Goal: Information Seeking & Learning: Check status

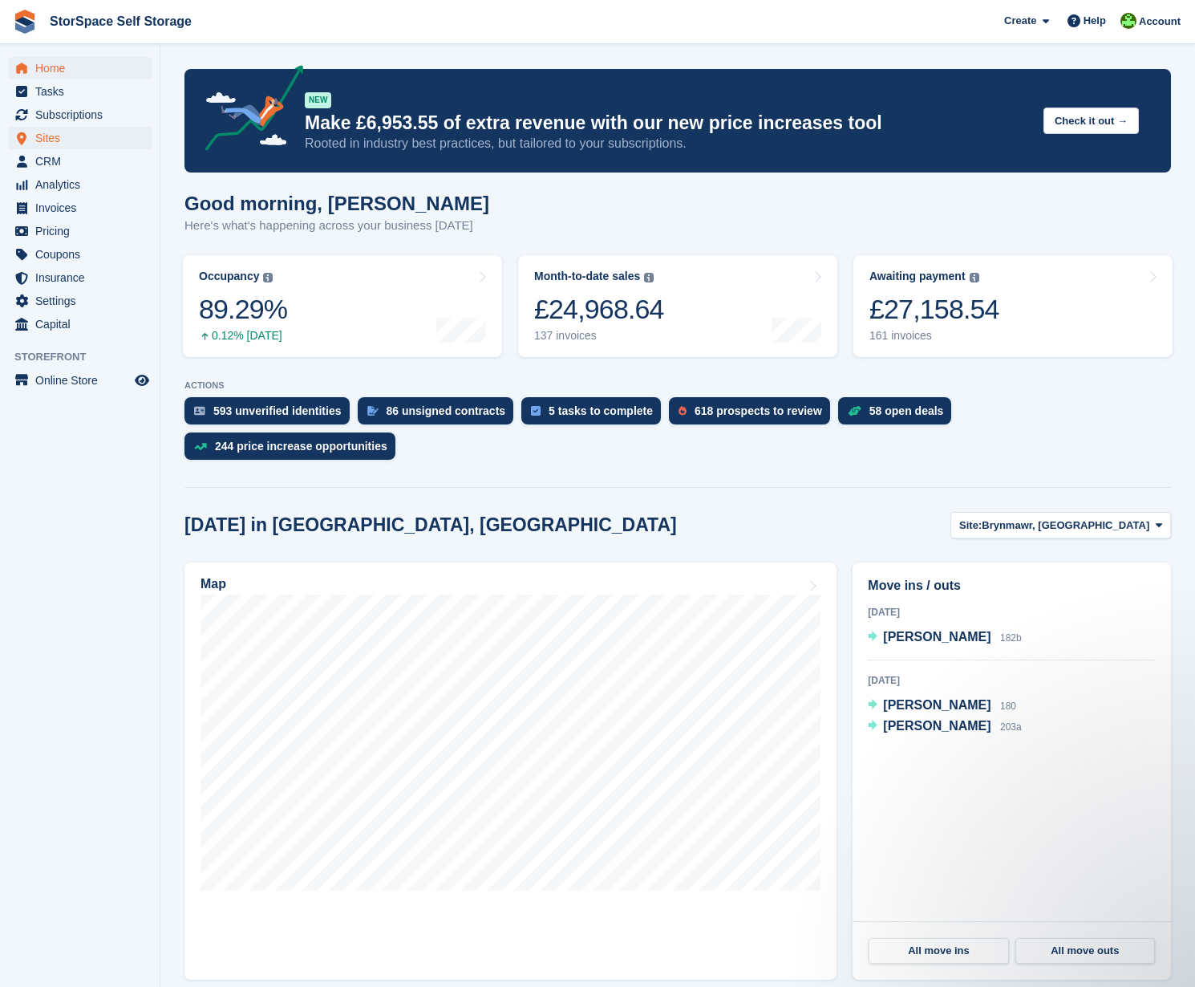
click at [75, 139] on span "Sites" at bounding box center [83, 138] width 96 height 22
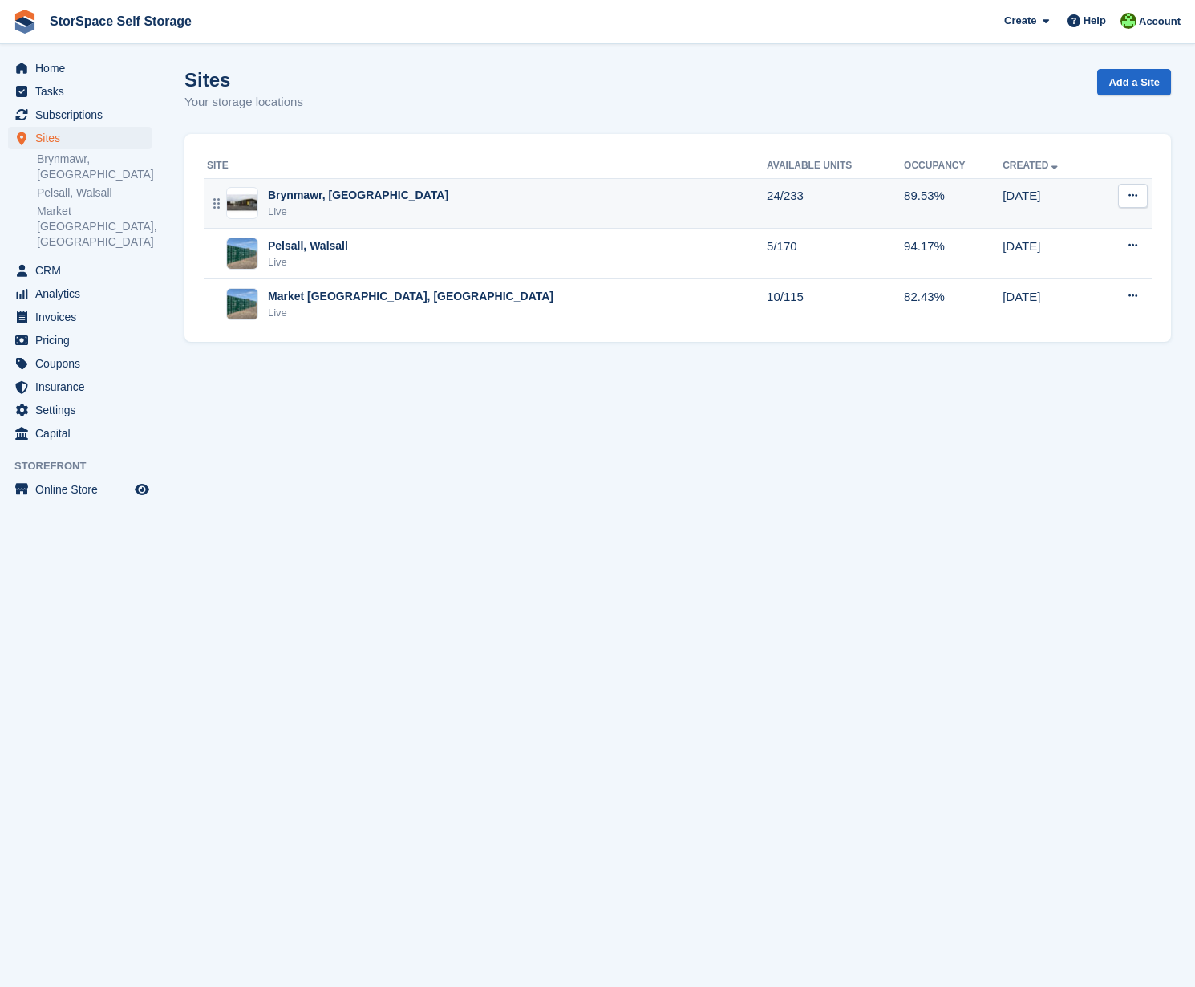
click at [367, 196] on div "Brynmawr, [GEOGRAPHIC_DATA]" at bounding box center [358, 195] width 180 height 17
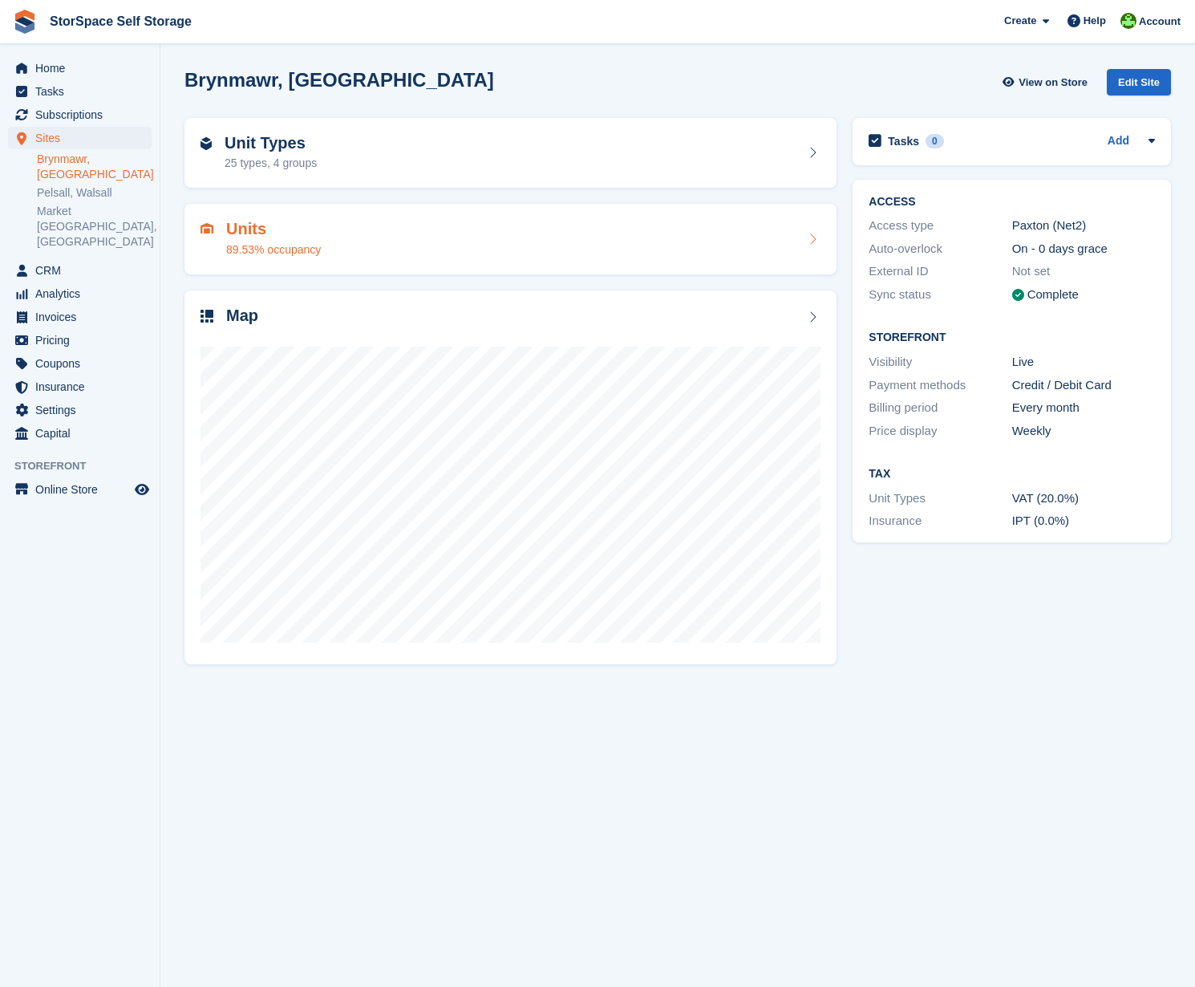
click at [579, 217] on div "Units 89.53% occupancy" at bounding box center [510, 239] width 652 height 71
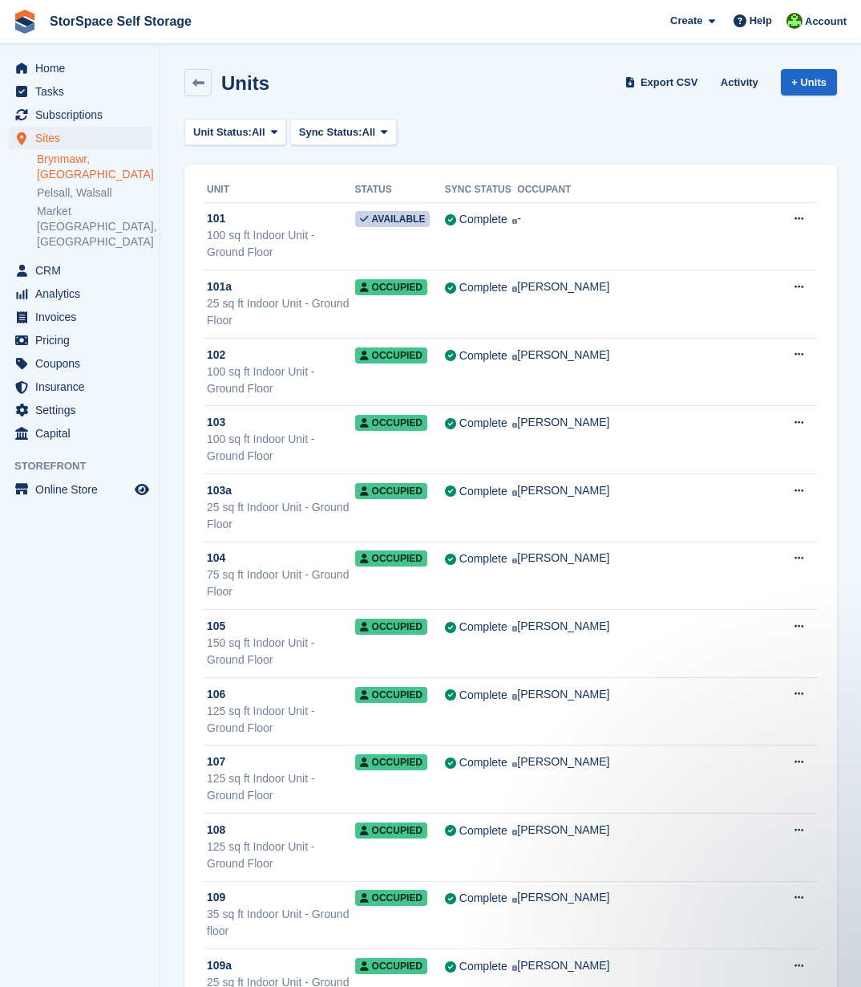
click at [518, 289] on td "Complete Last synced at 1 Oct, 3:26 PM Learn more →" at bounding box center [481, 304] width 73 height 68
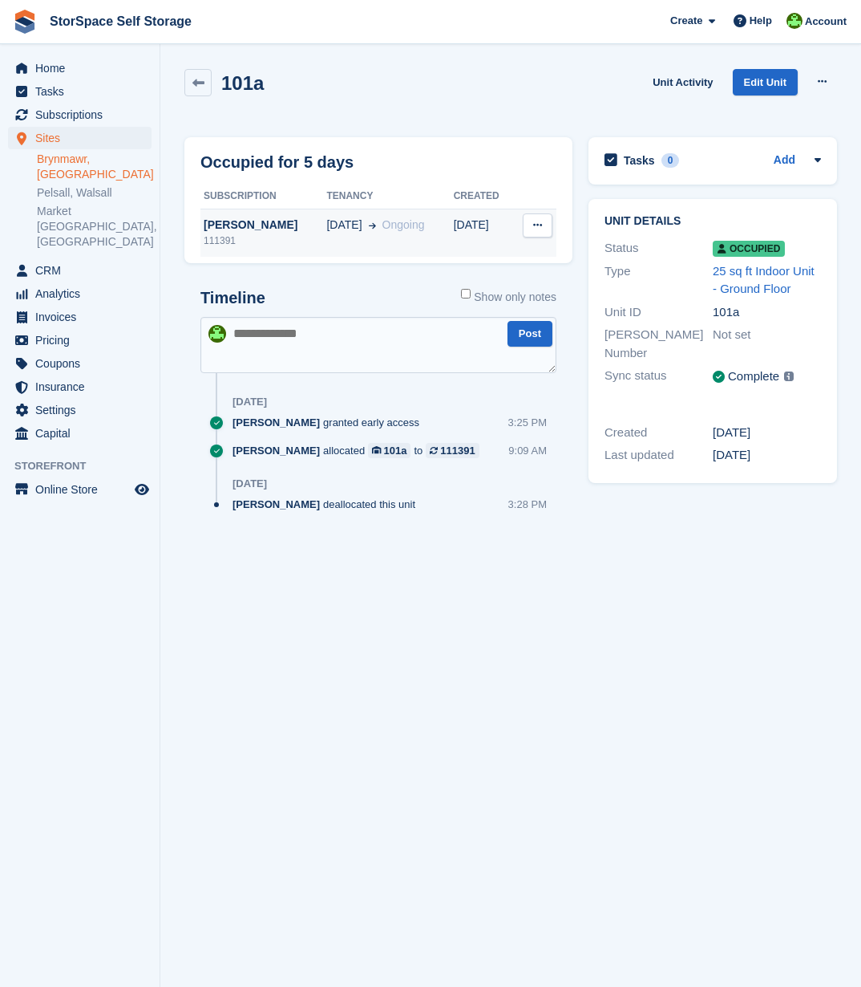
click at [427, 236] on td "04 Oct Ongoing" at bounding box center [389, 233] width 127 height 48
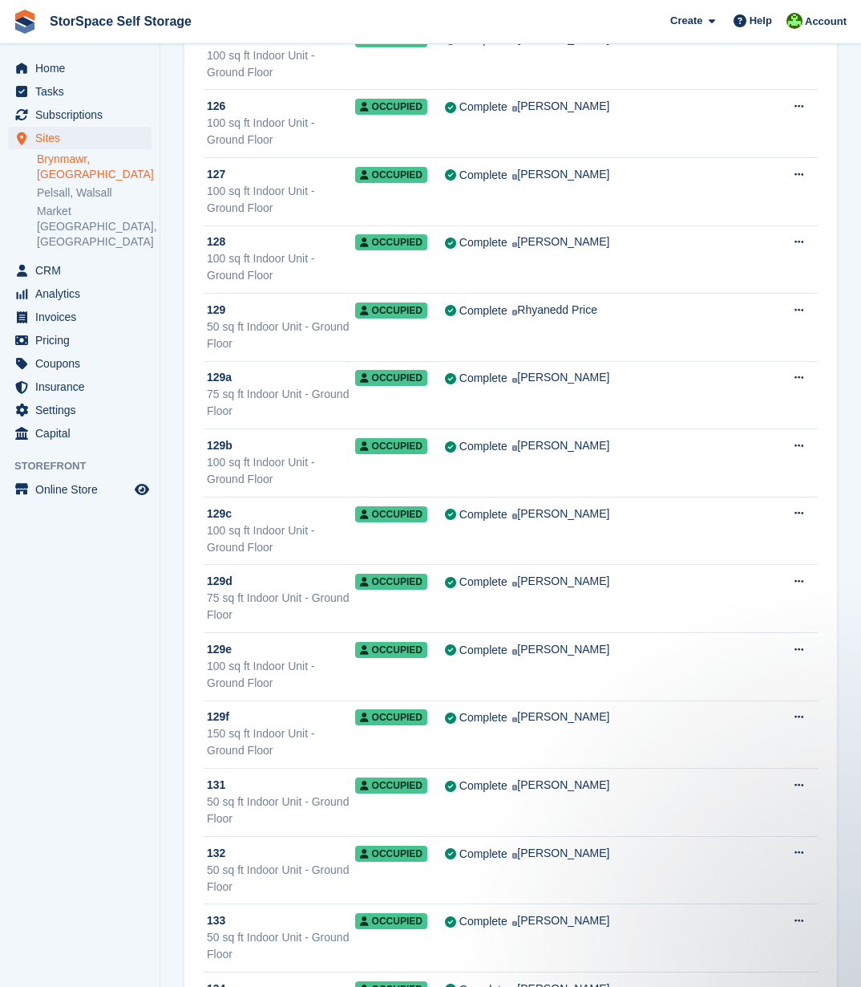
scroll to position [2020, 0]
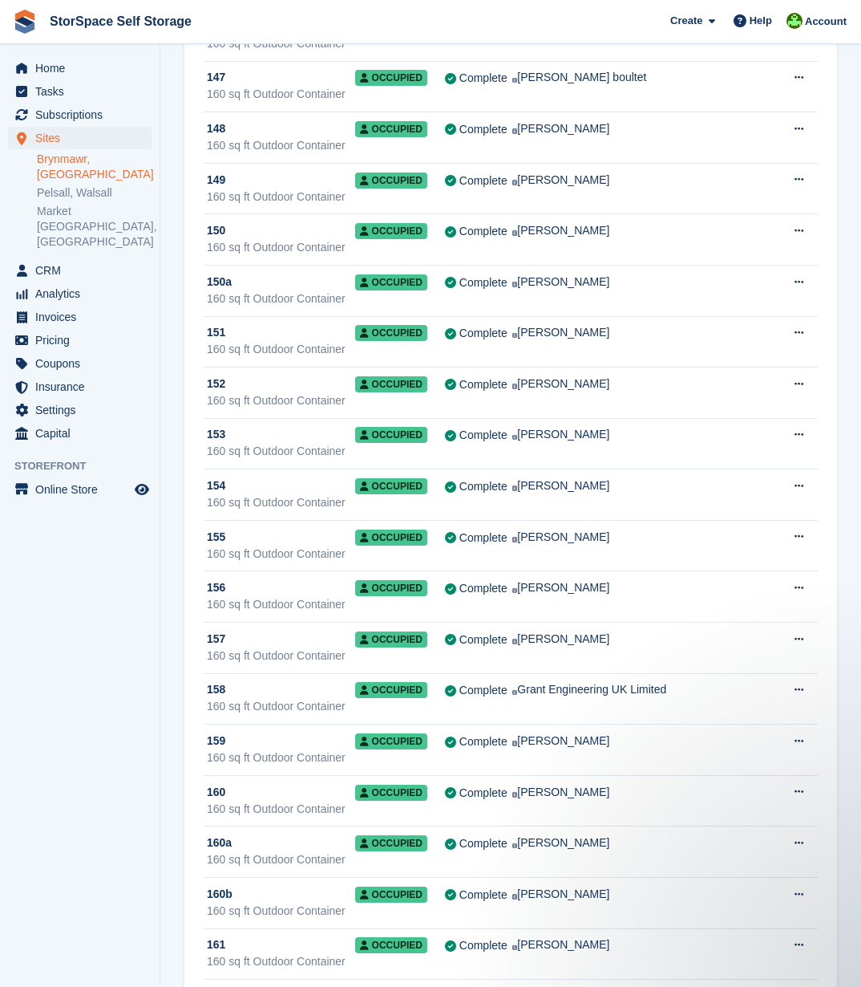
scroll to position [3818, 0]
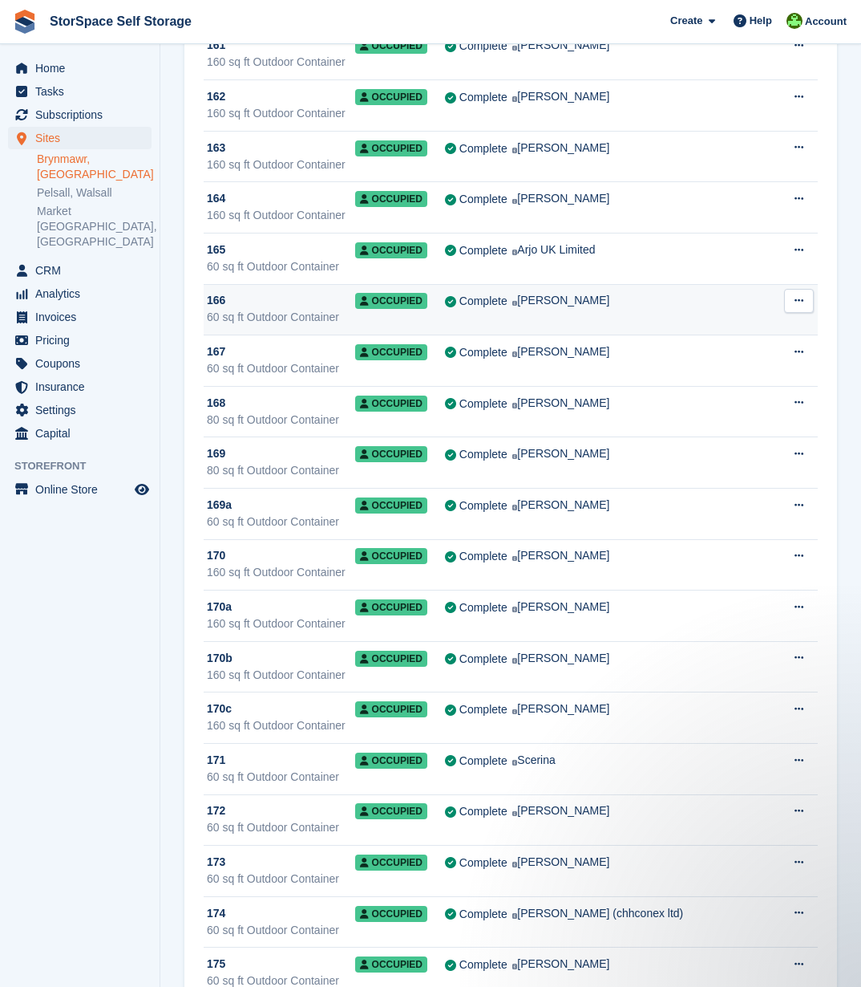
scroll to position [4686, 0]
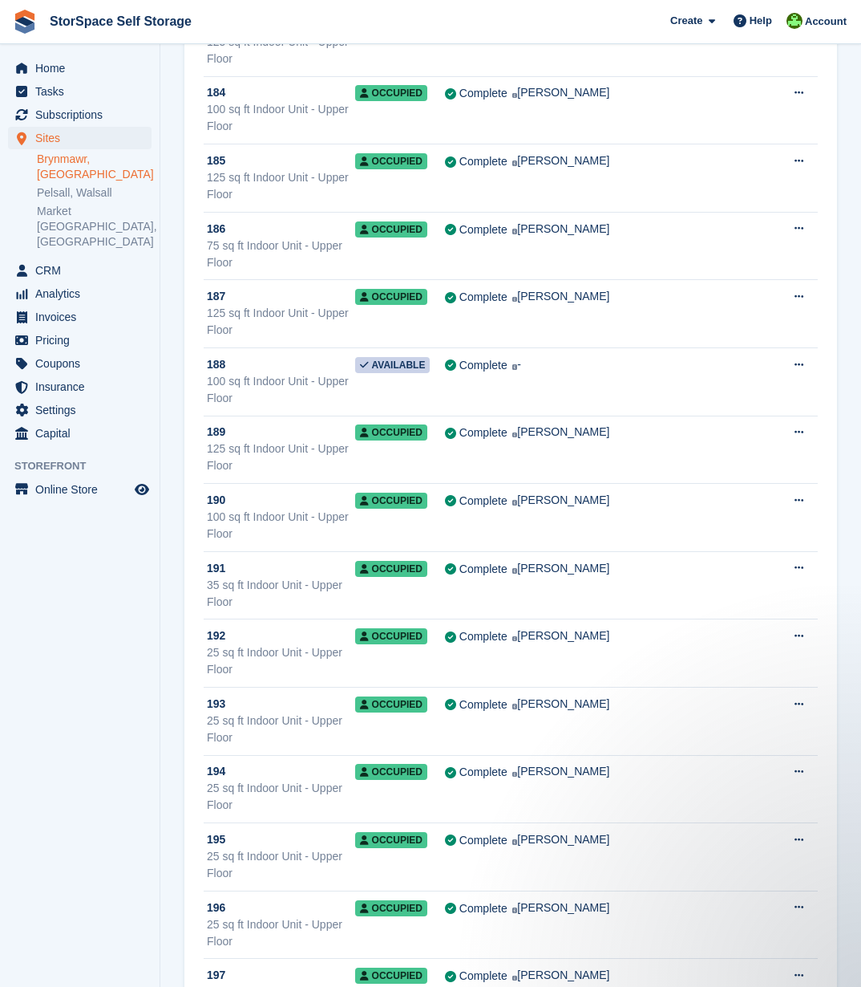
scroll to position [6310, 0]
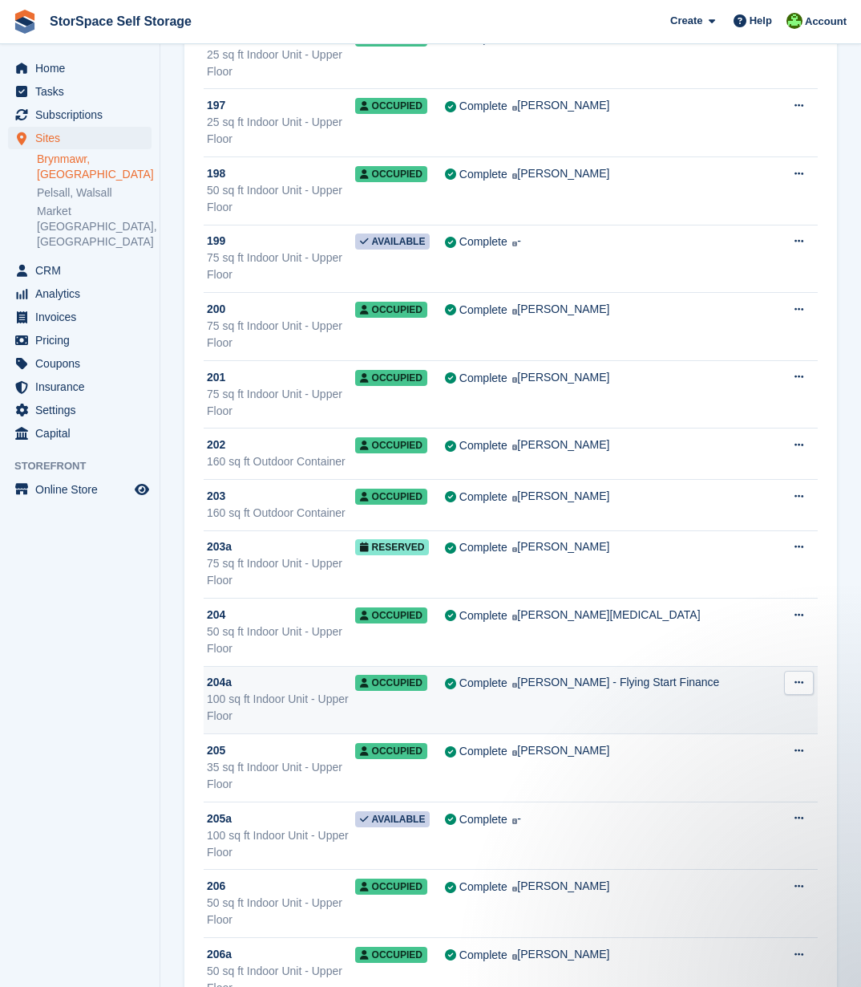
scroll to position [7180, 0]
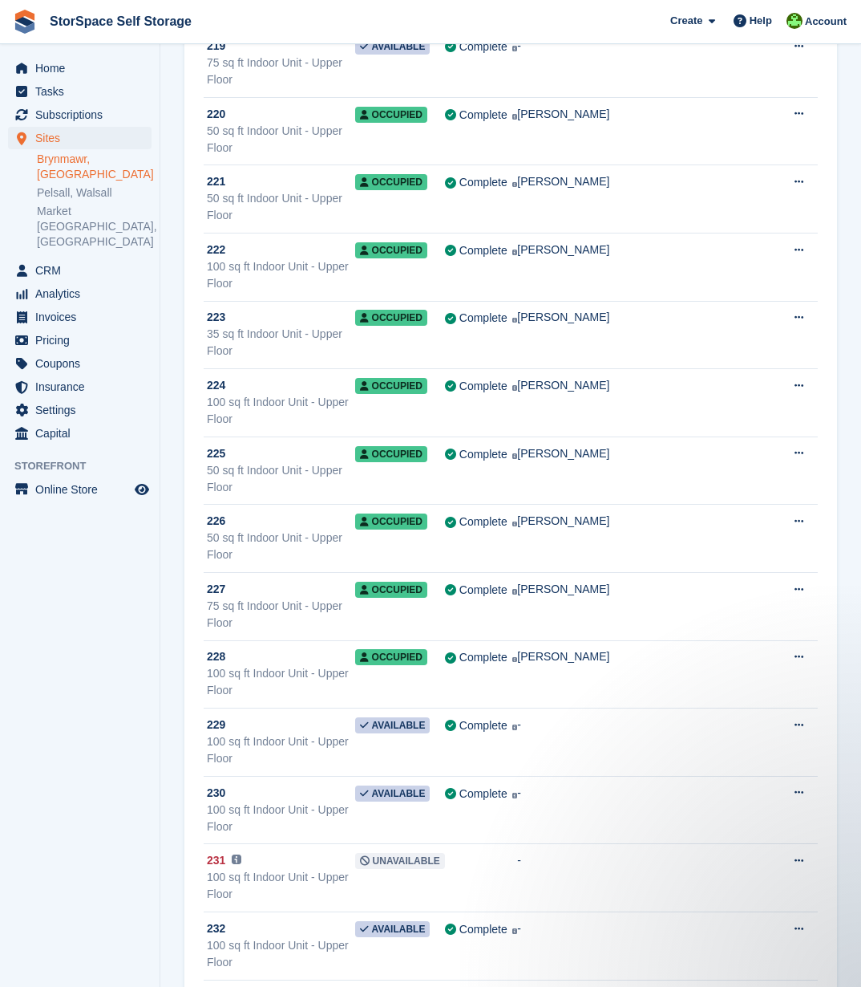
scroll to position [8914, 0]
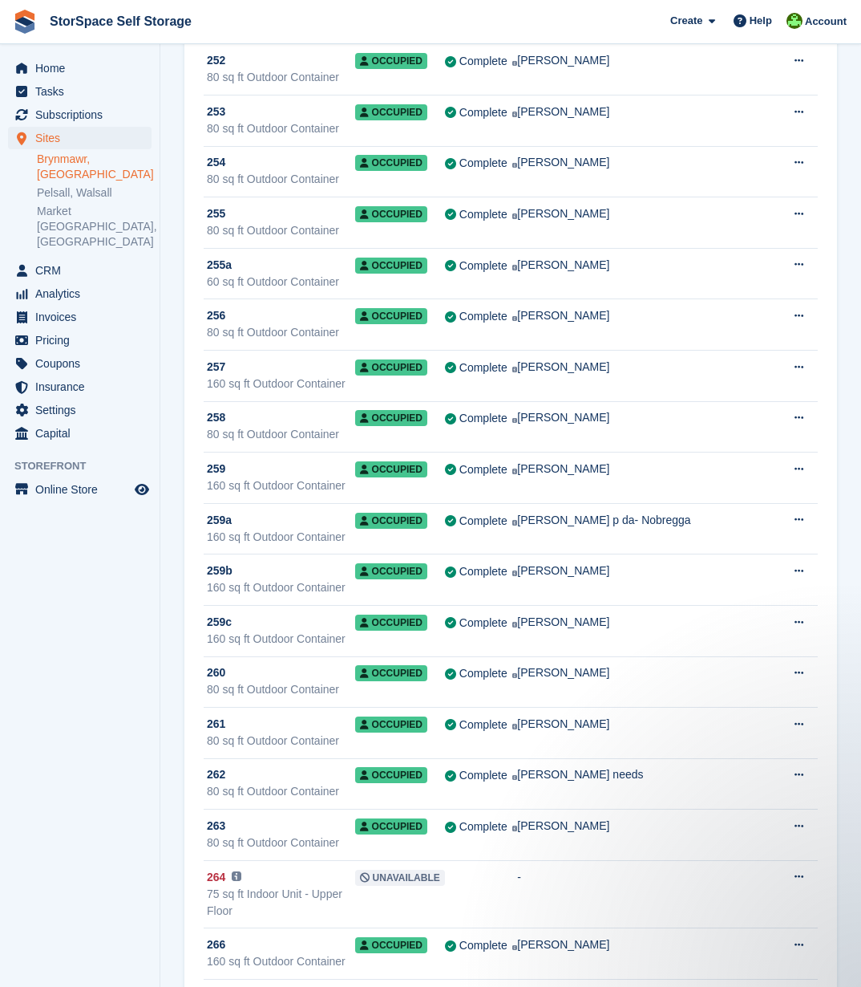
scroll to position [11153, 0]
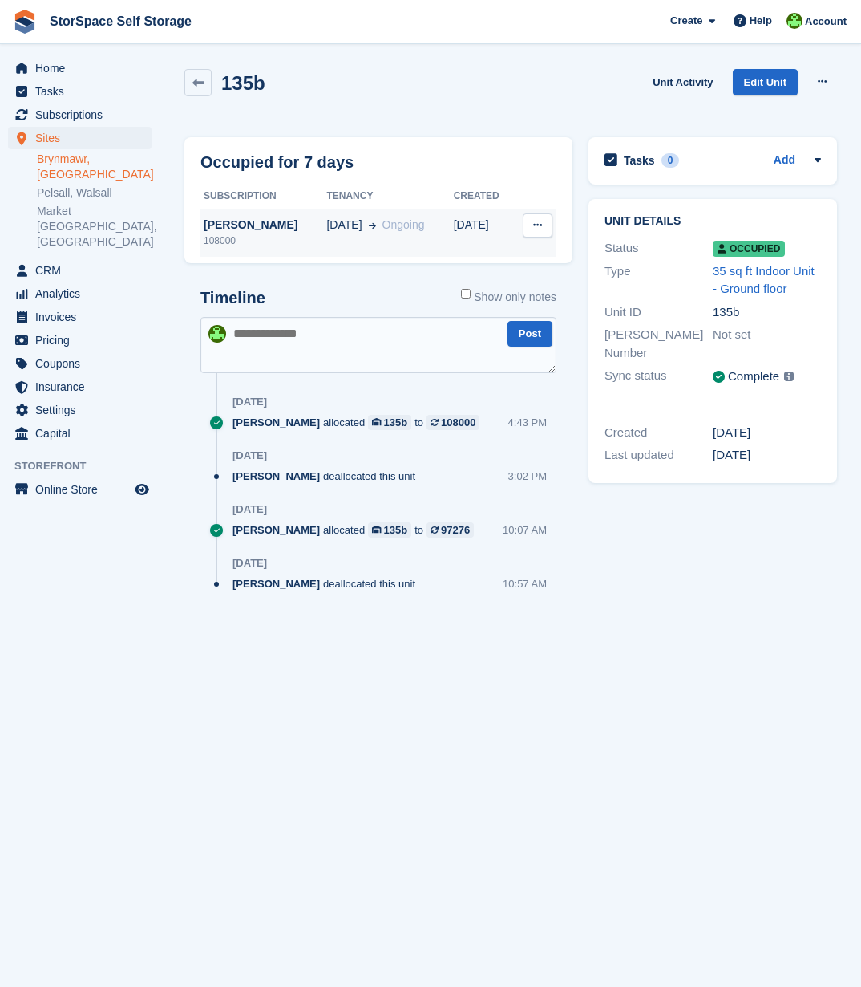
click at [518, 237] on td "Deallocate" at bounding box center [534, 233] width 43 height 48
click at [494, 234] on td "[DATE]" at bounding box center [483, 233] width 59 height 48
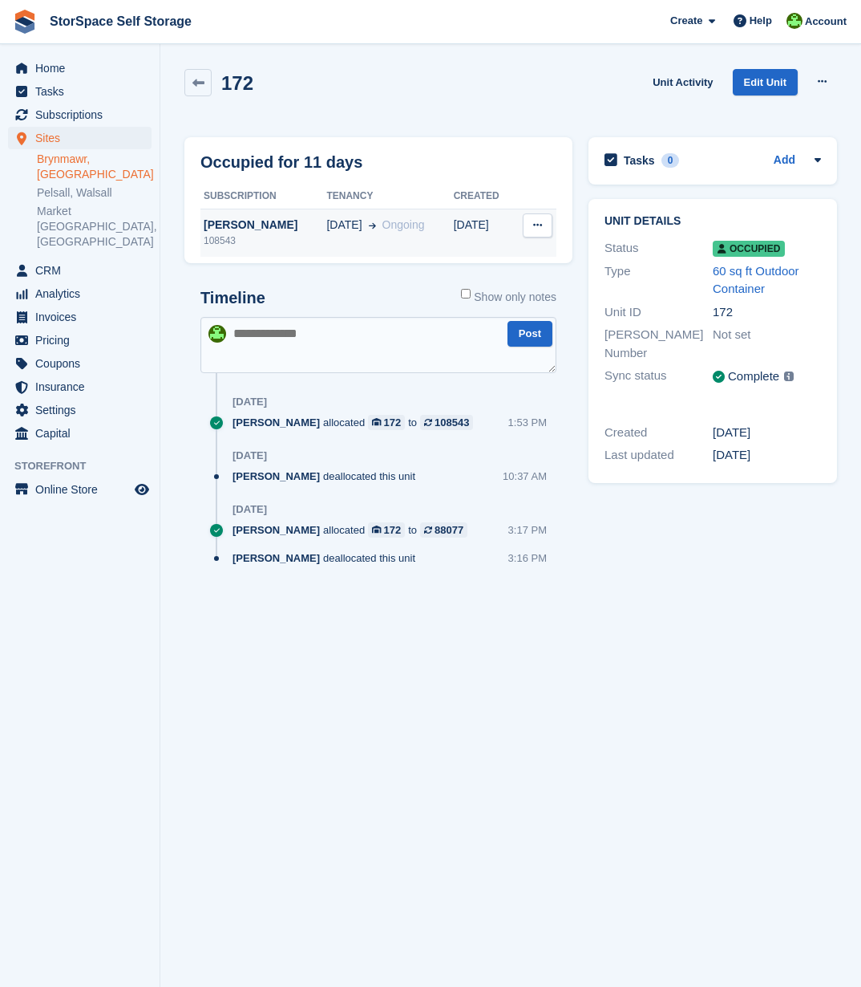
click at [411, 221] on div "20 Sep Ongoing" at bounding box center [389, 225] width 127 height 17
click at [402, 225] on span "Ongoing" at bounding box center [404, 224] width 43 height 13
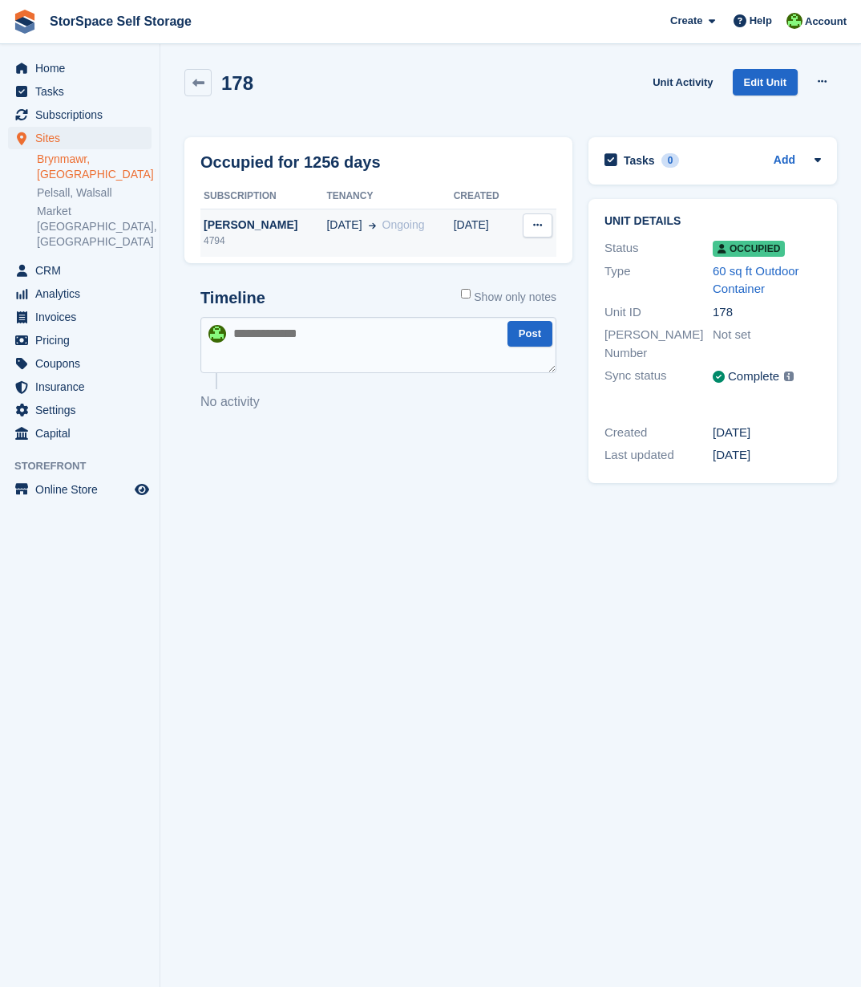
click at [398, 225] on span "Ongoing" at bounding box center [404, 224] width 43 height 13
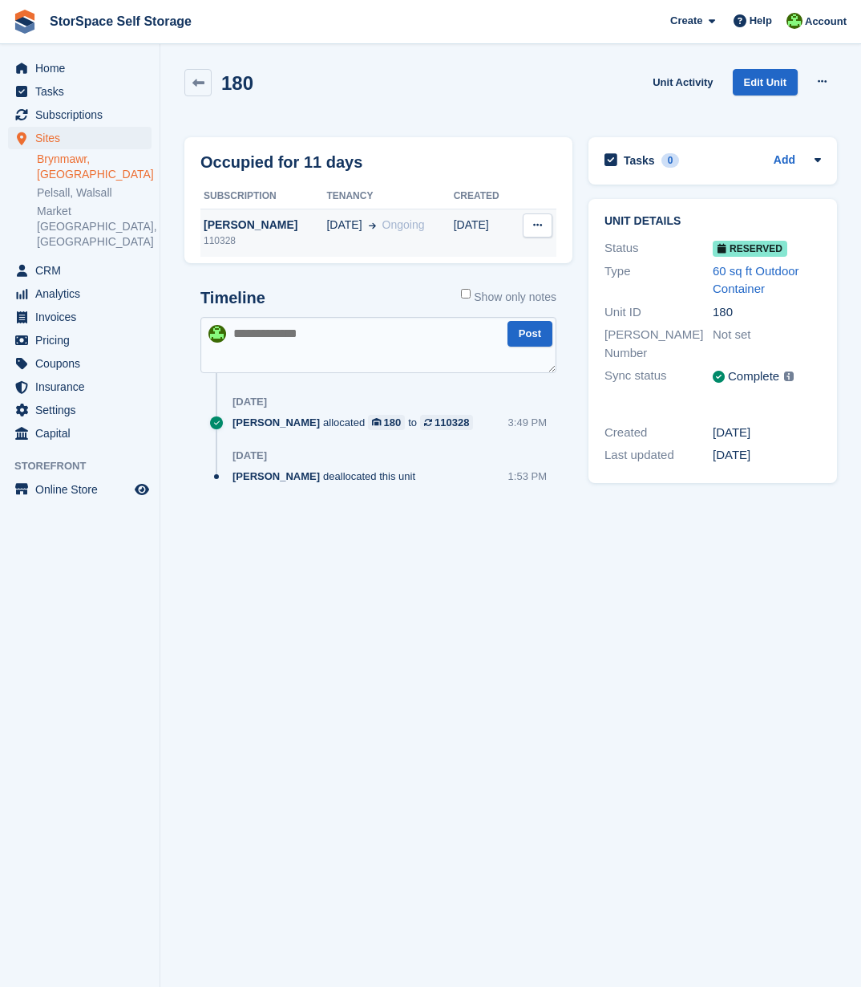
click at [443, 229] on div "20 Oct Ongoing" at bounding box center [389, 225] width 127 height 17
click at [411, 213] on td "06 Oct Ongoing" at bounding box center [389, 233] width 127 height 48
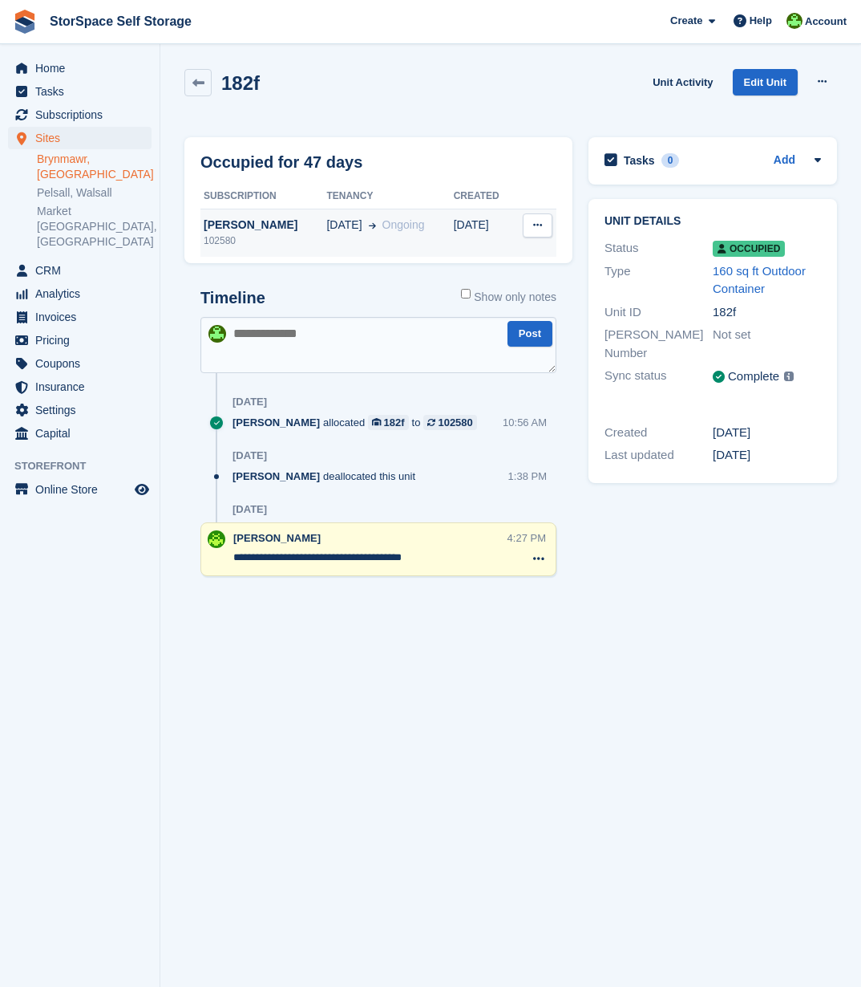
click at [443, 240] on td "20 Aug Ongoing" at bounding box center [389, 233] width 127 height 48
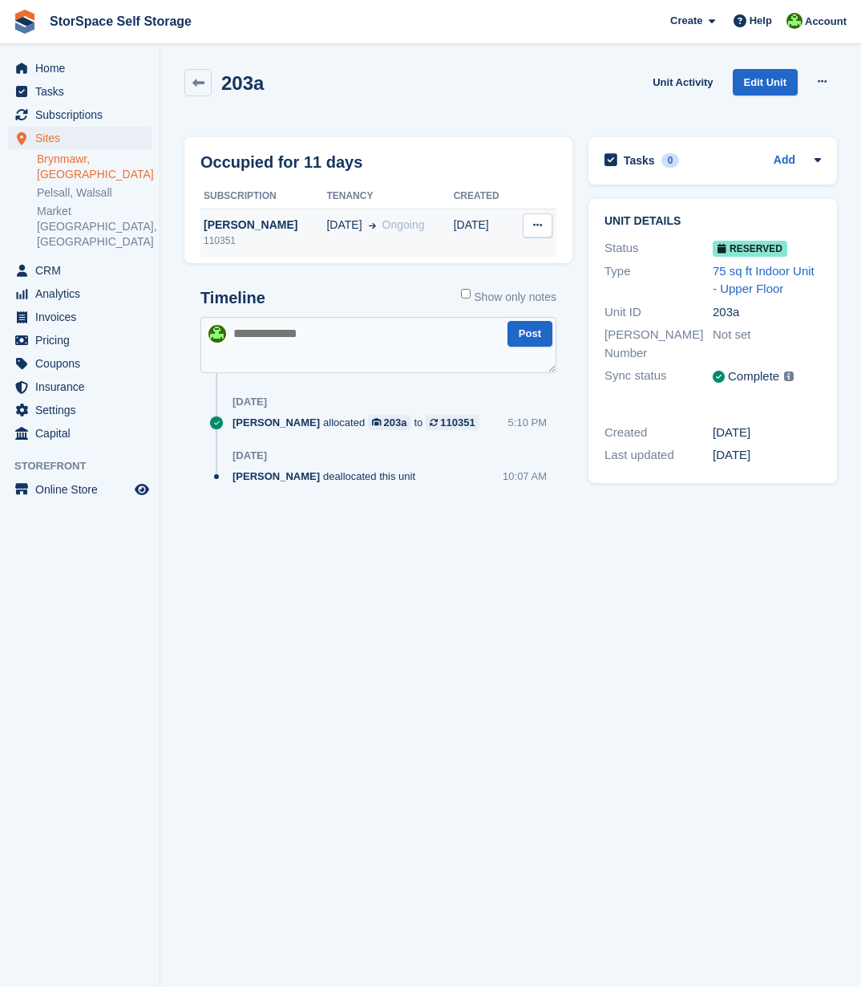
click at [444, 227] on div "20 Oct Ongoing" at bounding box center [389, 225] width 127 height 17
click at [387, 229] on span "Ongoing" at bounding box center [404, 224] width 43 height 13
click at [454, 228] on td "17 Sep" at bounding box center [483, 233] width 59 height 48
click at [425, 233] on span "Ongoing" at bounding box center [404, 225] width 43 height 17
click at [427, 221] on div "[DATE] Ongoing" at bounding box center [389, 225] width 127 height 17
